Goal: Information Seeking & Learning: Learn about a topic

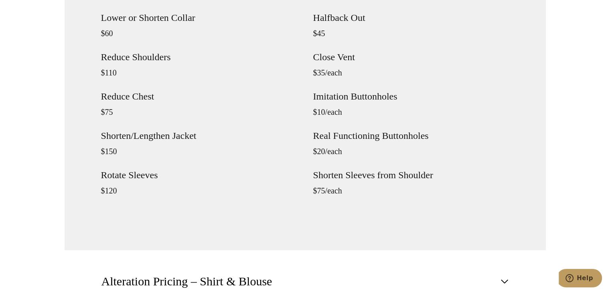
scroll to position [963, 0]
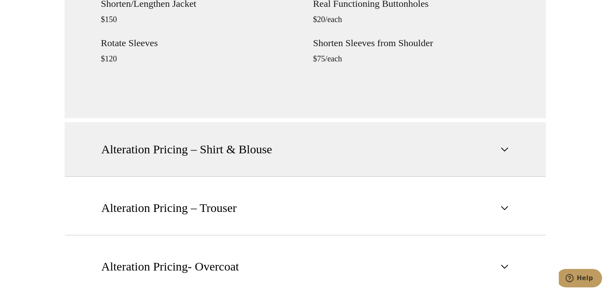
click at [297, 160] on button "Alteration Pricing – Shirt & Blouse" at bounding box center [306, 149] width 482 height 55
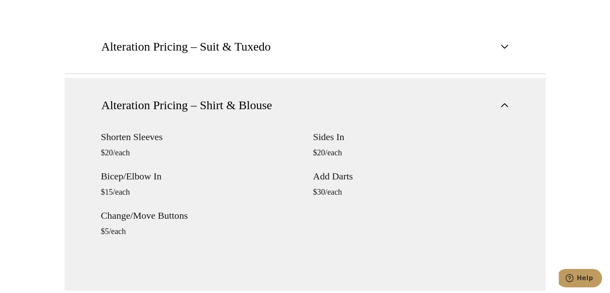
scroll to position [642, 0]
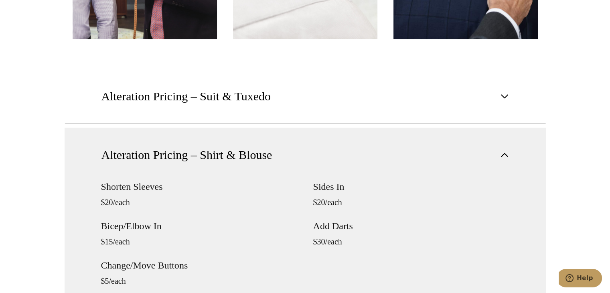
click at [334, 144] on button "Alteration Pricing – Shirt & Blouse" at bounding box center [306, 155] width 482 height 54
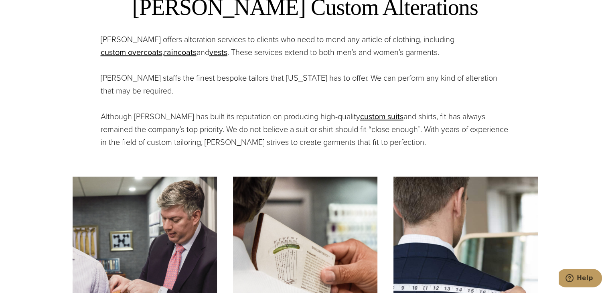
scroll to position [0, 0]
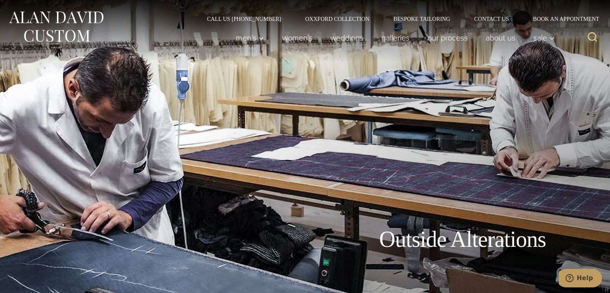
click at [54, 23] on img at bounding box center [56, 27] width 96 height 36
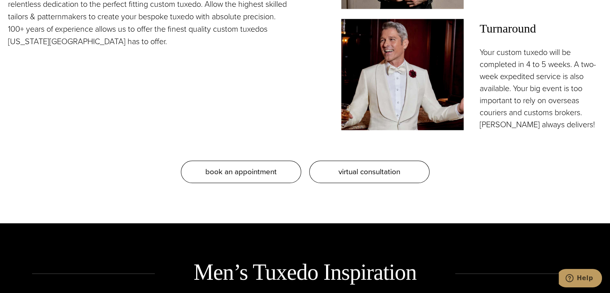
scroll to position [763, 0]
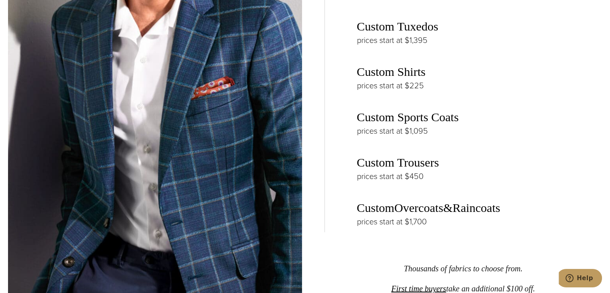
scroll to position [1896, 0]
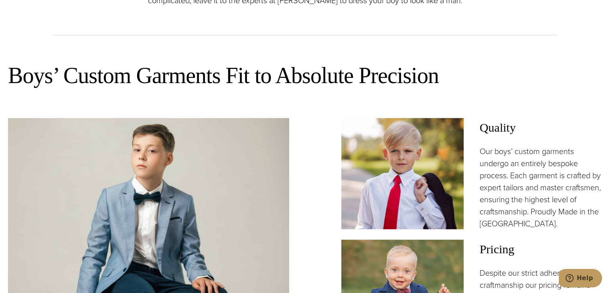
scroll to position [522, 0]
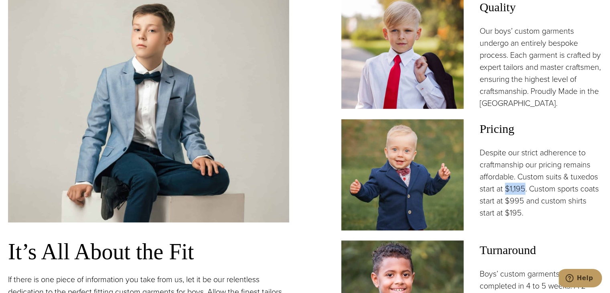
drag, startPoint x: 507, startPoint y: 169, endPoint x: 523, endPoint y: 169, distance: 16.9
click at [523, 169] on p "Despite our strict adherence to craftmanship our pricing remains affordable. Cu…" at bounding box center [541, 182] width 122 height 72
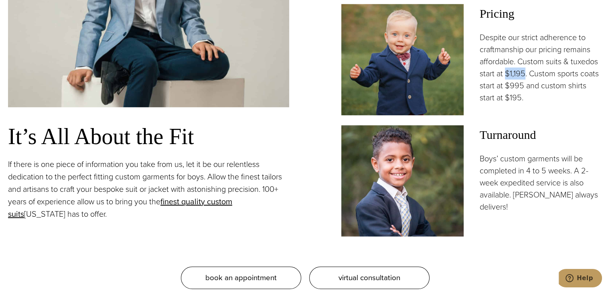
scroll to position [642, 0]
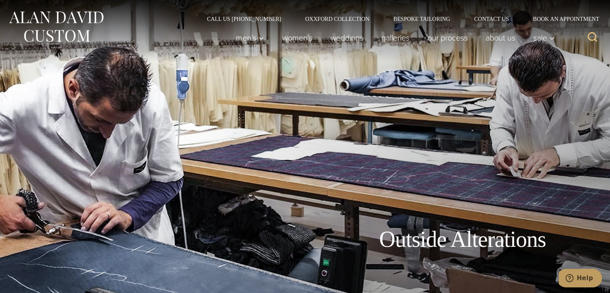
click at [71, 22] on img at bounding box center [56, 27] width 96 height 36
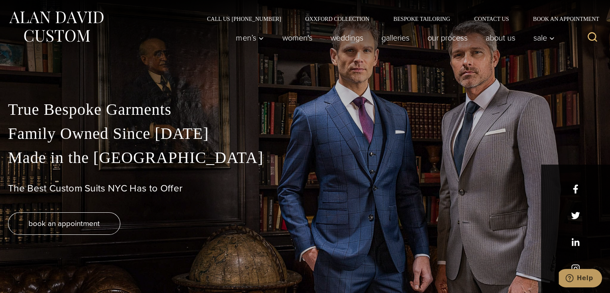
click at [141, 22] on div at bounding box center [87, 38] width 158 height 32
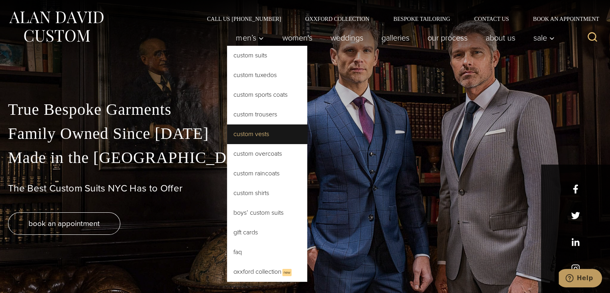
click at [255, 129] on link "Custom Vests" at bounding box center [267, 133] width 80 height 19
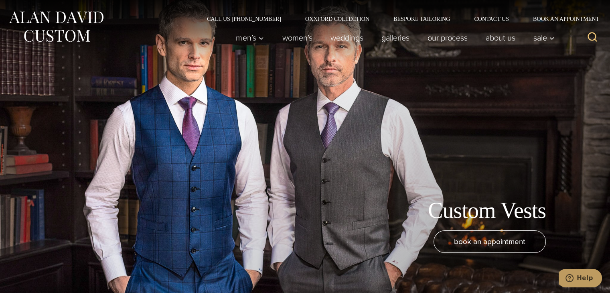
click at [151, 24] on div at bounding box center [87, 38] width 158 height 32
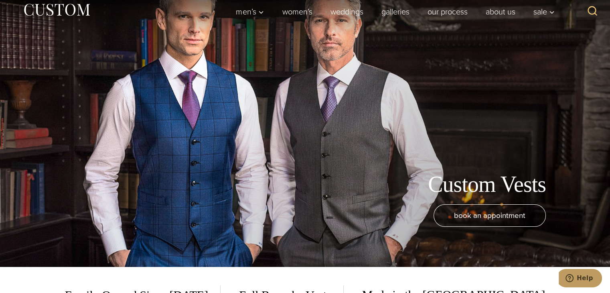
scroll to position [40, 0]
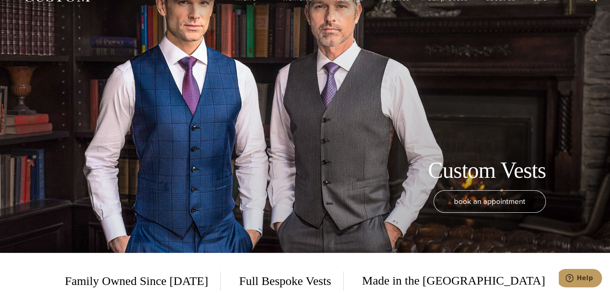
click at [462, 172] on h1 "Custom Vests" at bounding box center [487, 170] width 118 height 27
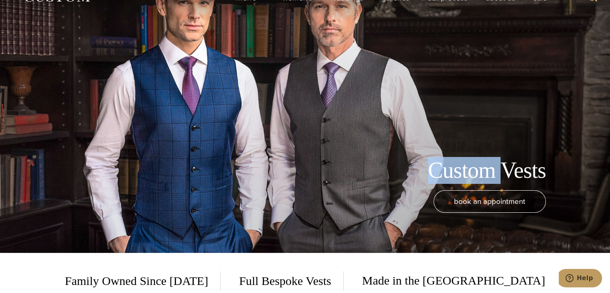
click at [462, 172] on h1 "Custom Vests" at bounding box center [487, 170] width 118 height 27
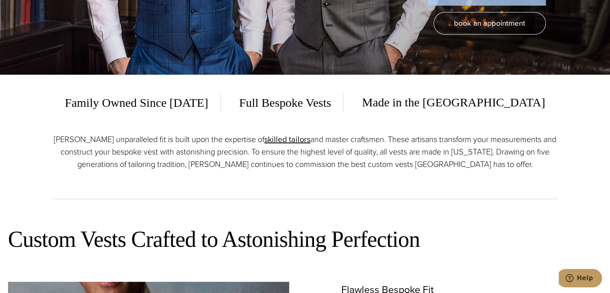
scroll to position [201, 0]
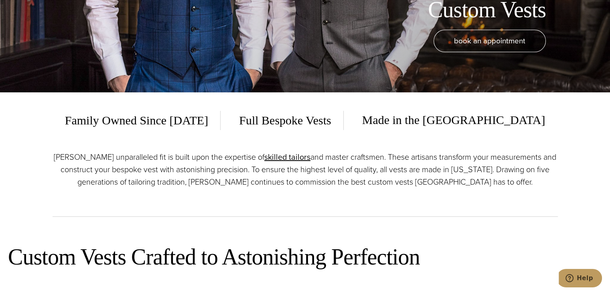
click at [415, 120] on span "Made in the [GEOGRAPHIC_DATA]" at bounding box center [447, 120] width 195 height 20
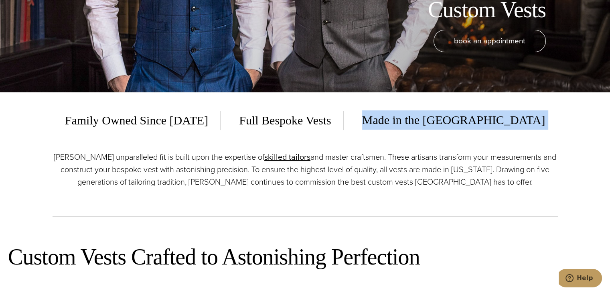
click at [415, 120] on span "Made in the [GEOGRAPHIC_DATA]" at bounding box center [447, 120] width 195 height 20
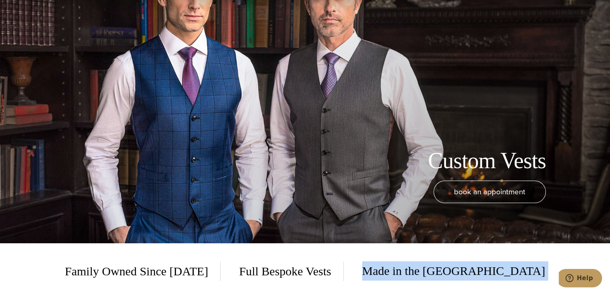
scroll to position [0, 0]
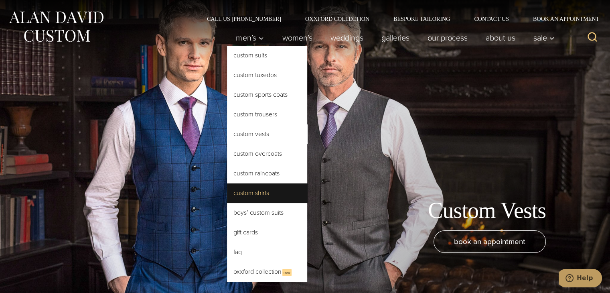
click at [260, 191] on link "Custom Shirts" at bounding box center [267, 192] width 80 height 19
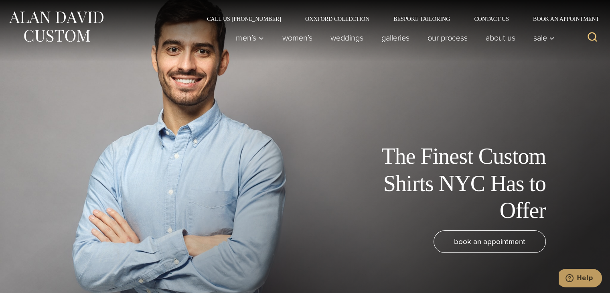
click at [475, 182] on h1 "The Finest Custom Shirts NYC Has to Offer" at bounding box center [456, 183] width 181 height 81
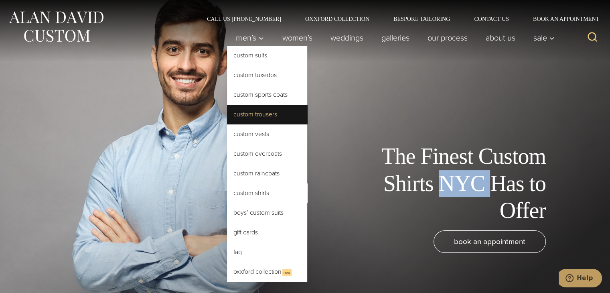
click at [268, 110] on link "Custom Trousers" at bounding box center [267, 114] width 80 height 19
